Goal: Find specific page/section: Find specific page/section

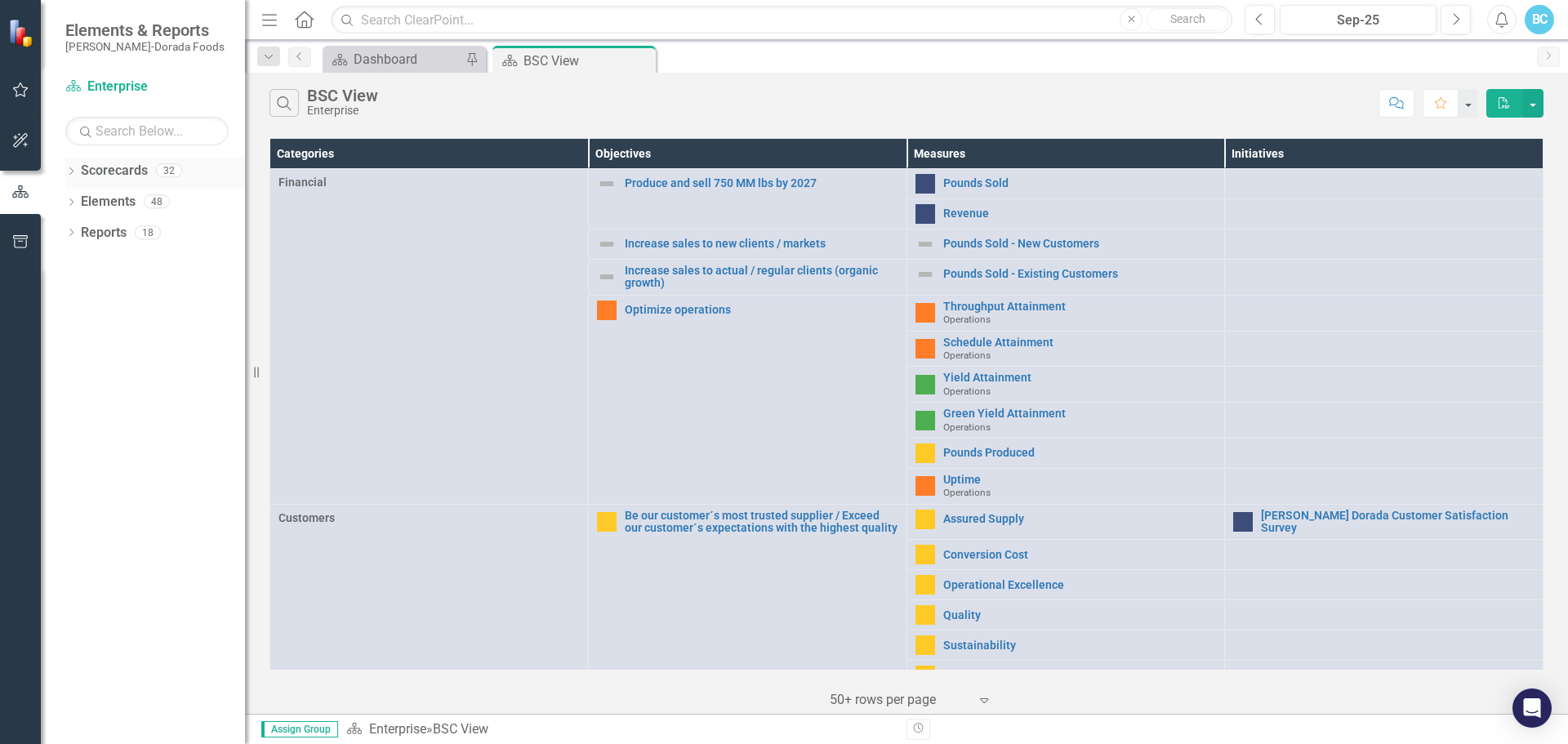
click at [70, 173] on icon "Dropdown" at bounding box center [71, 173] width 12 height 9
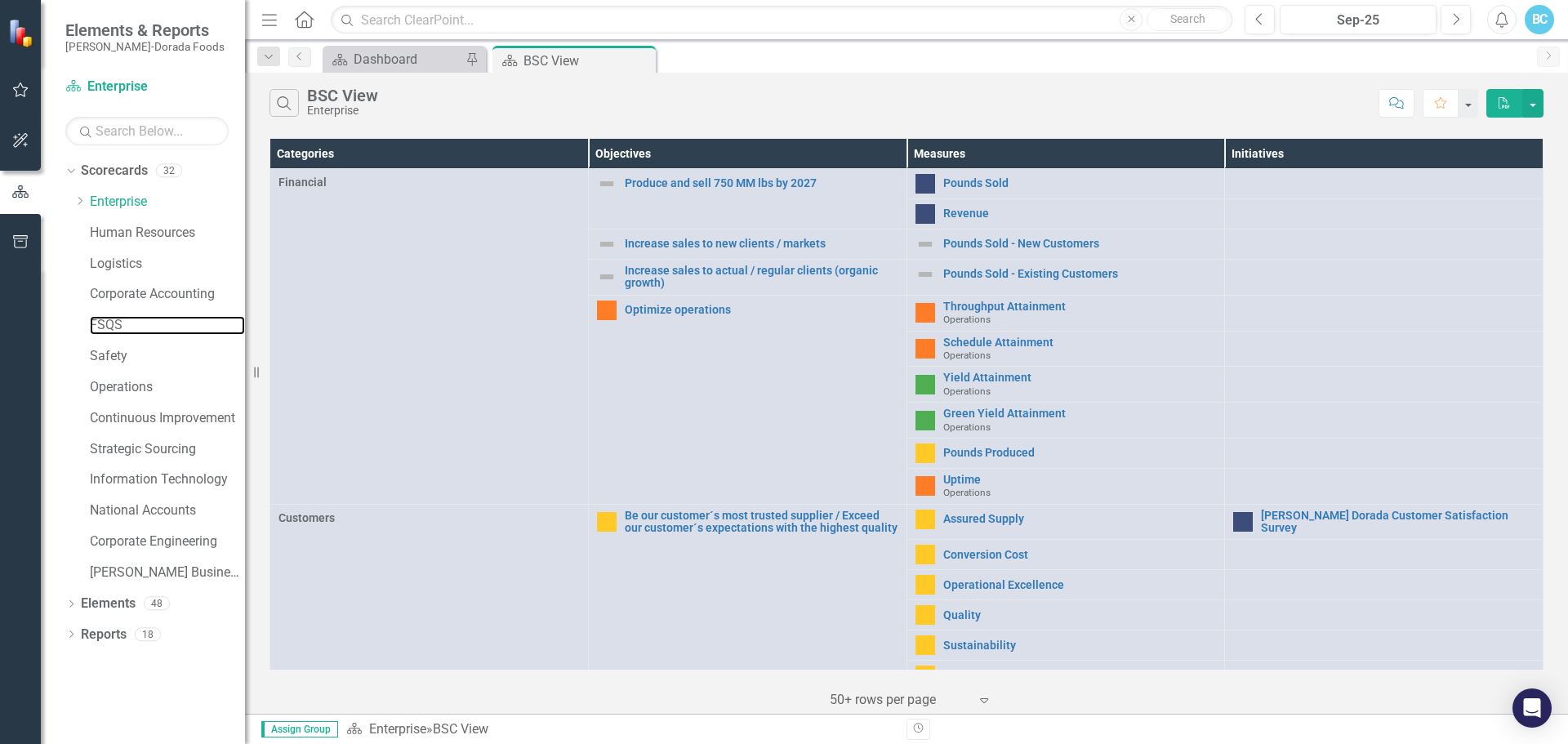
drag, startPoint x: 113, startPoint y: 322, endPoint x: 256, endPoint y: 380, distance: 154.3
click at [113, 323] on link "FSQS" at bounding box center [168, 326] width 156 height 19
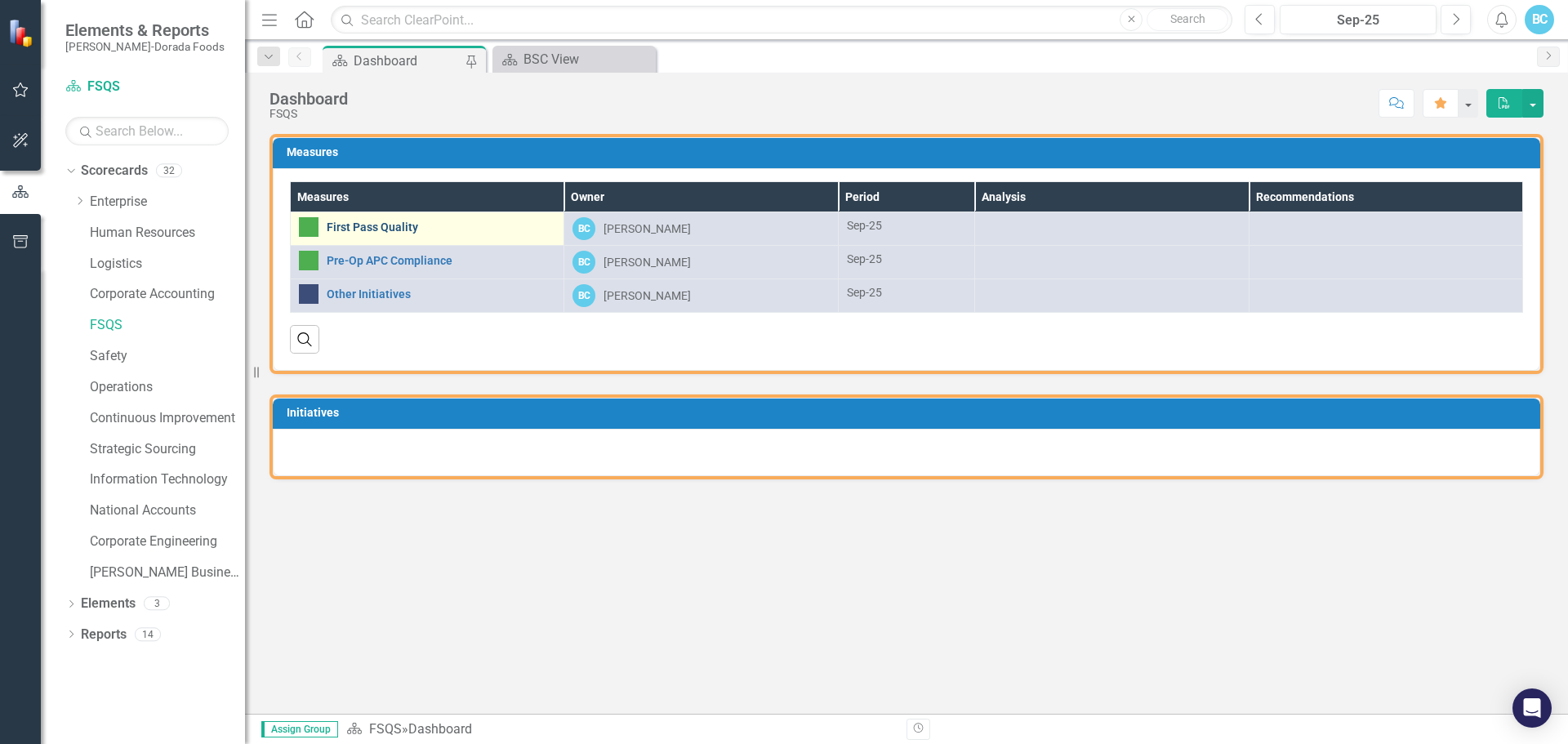
click at [366, 232] on link "First Pass Quality" at bounding box center [442, 228] width 229 height 13
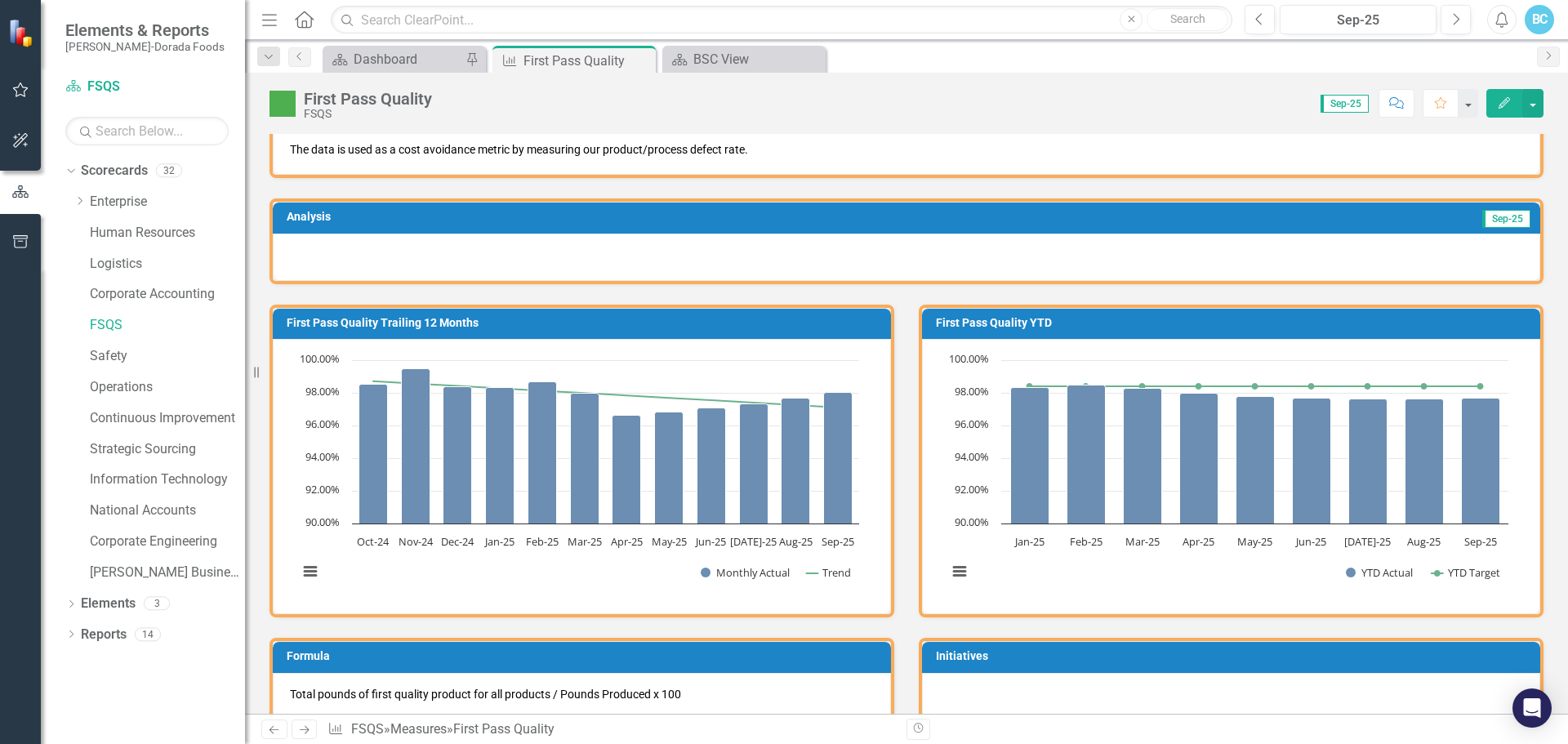
scroll to position [81, 0]
